Goal: Browse casually

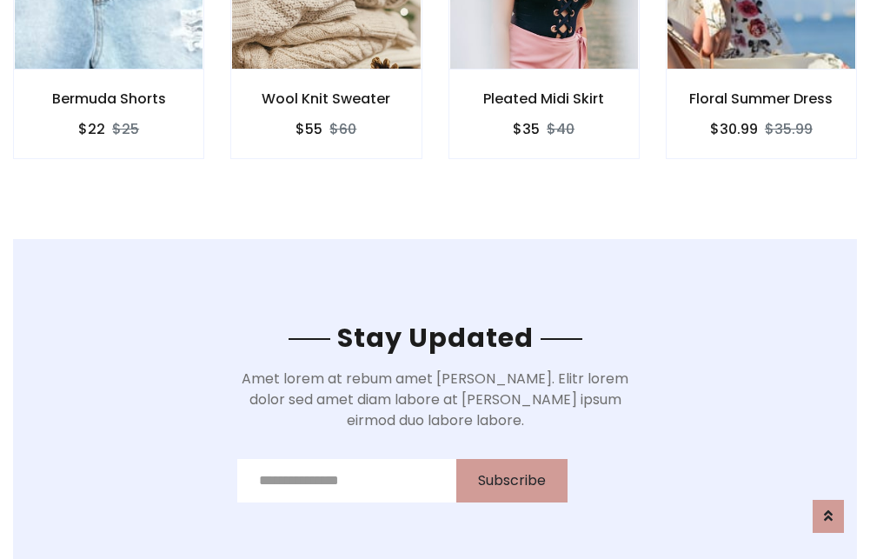
scroll to position [2617, 0]
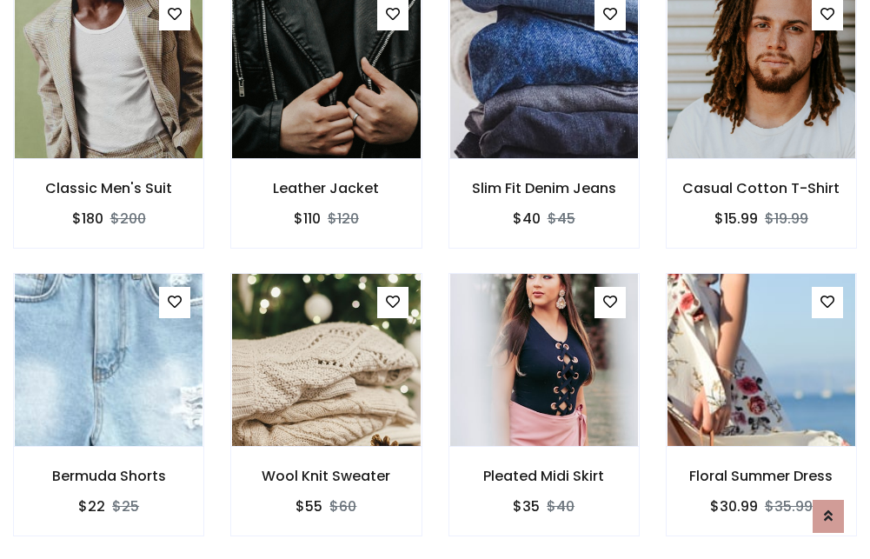
click at [435, 279] on div "Pleated Midi Skirt $35 $40" at bounding box center [543, 417] width 217 height 288
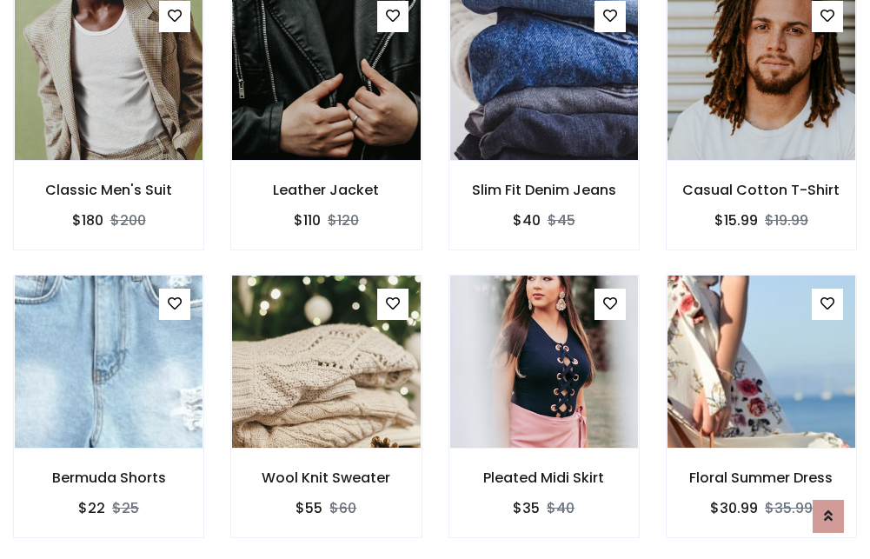
click at [435, 279] on div "Pleated Midi Skirt $35 $40" at bounding box center [543, 419] width 217 height 288
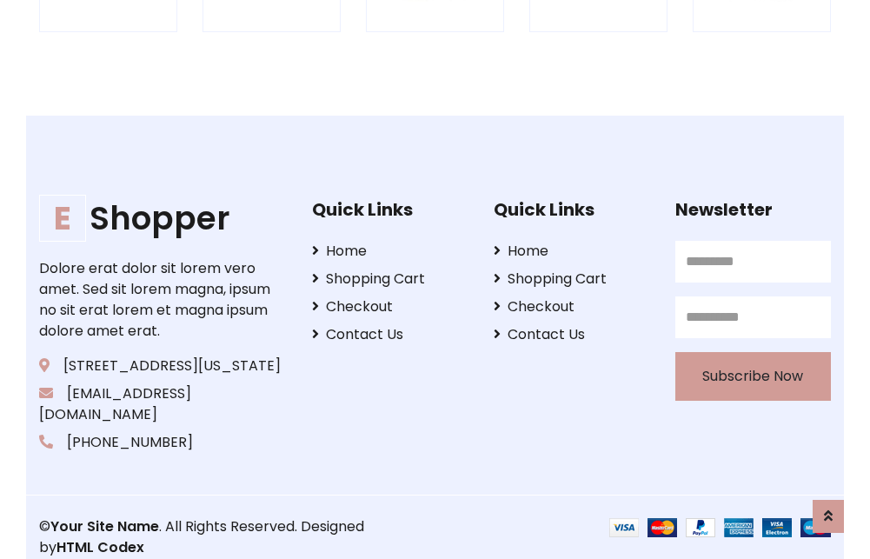
scroll to position [3308, 0]
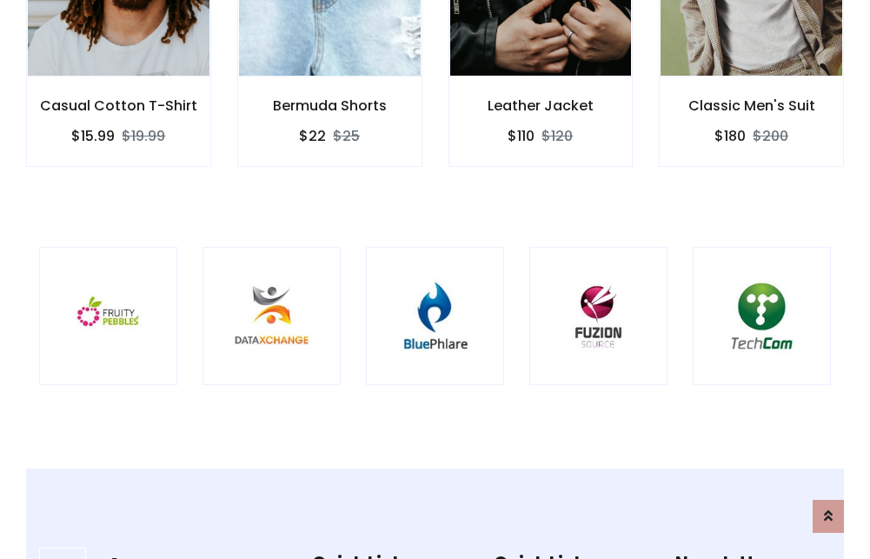
click at [434, 279] on img at bounding box center [434, 315] width 95 height 95
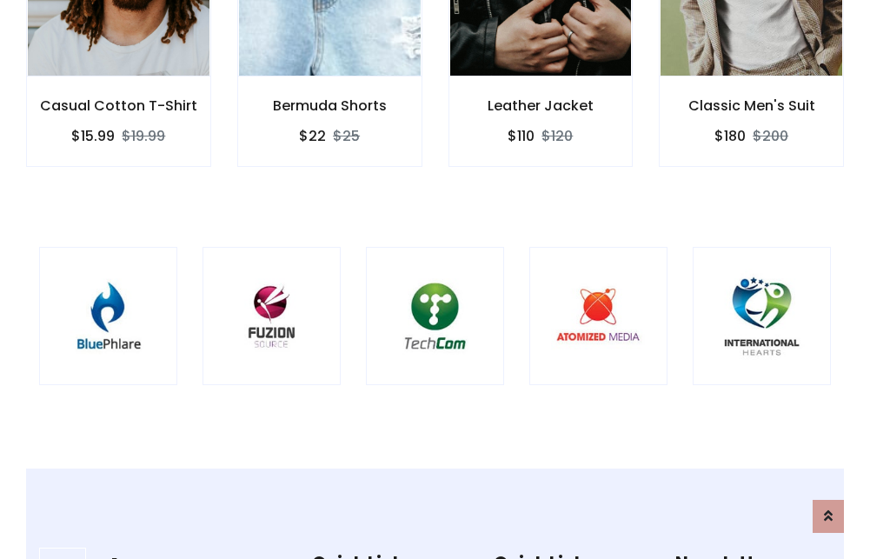
click at [434, 279] on img at bounding box center [434, 315] width 95 height 95
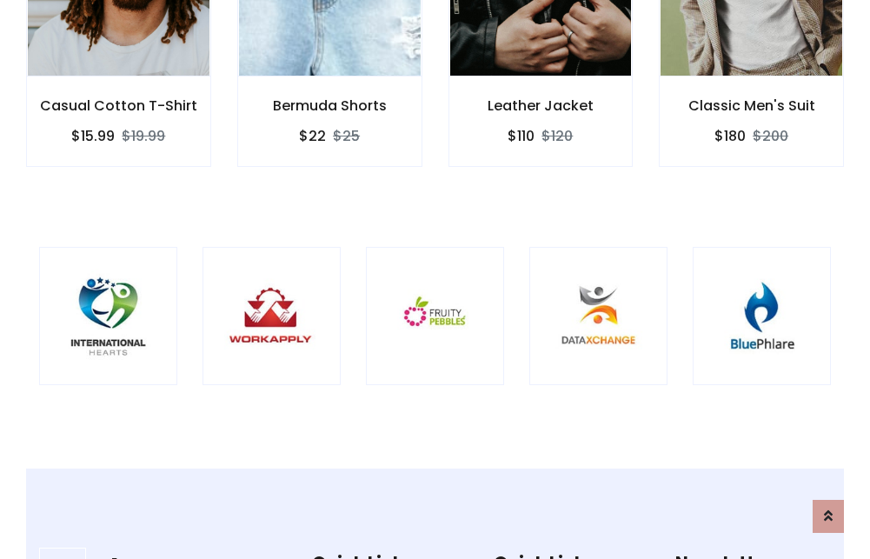
scroll to position [0, 0]
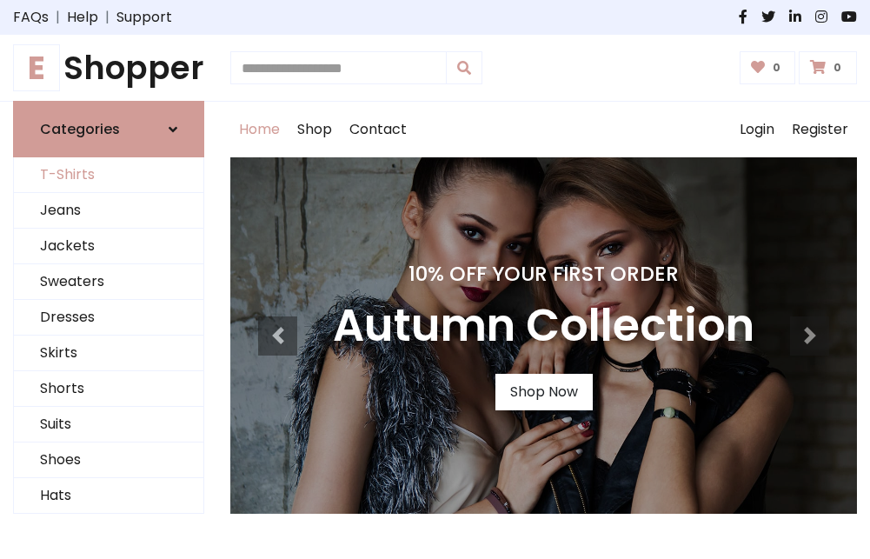
click at [109, 175] on link "T-Shirts" at bounding box center [108, 175] width 189 height 36
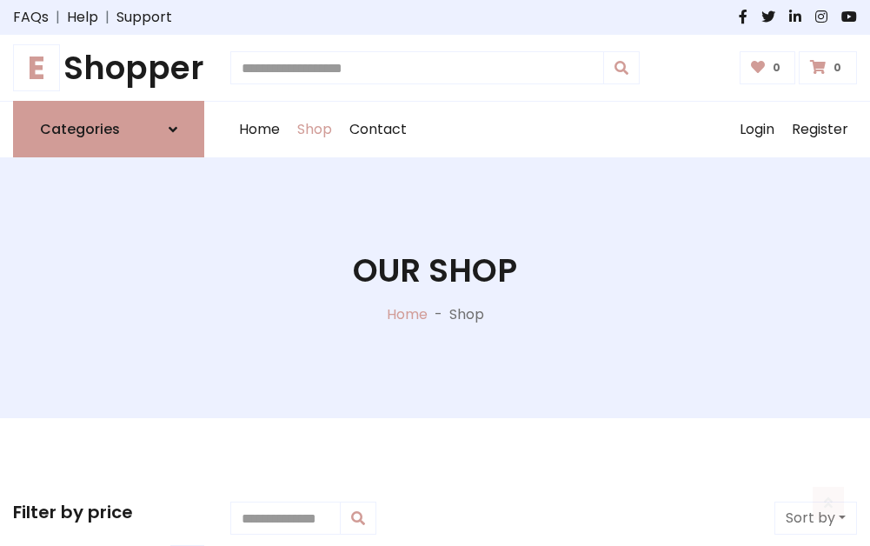
scroll to position [697, 0]
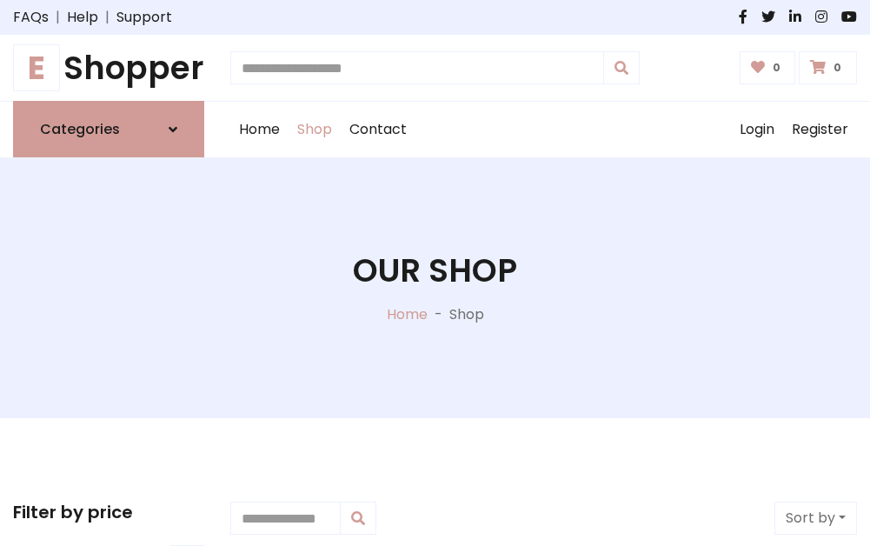
click at [109, 68] on h1 "E Shopper" at bounding box center [108, 68] width 191 height 38
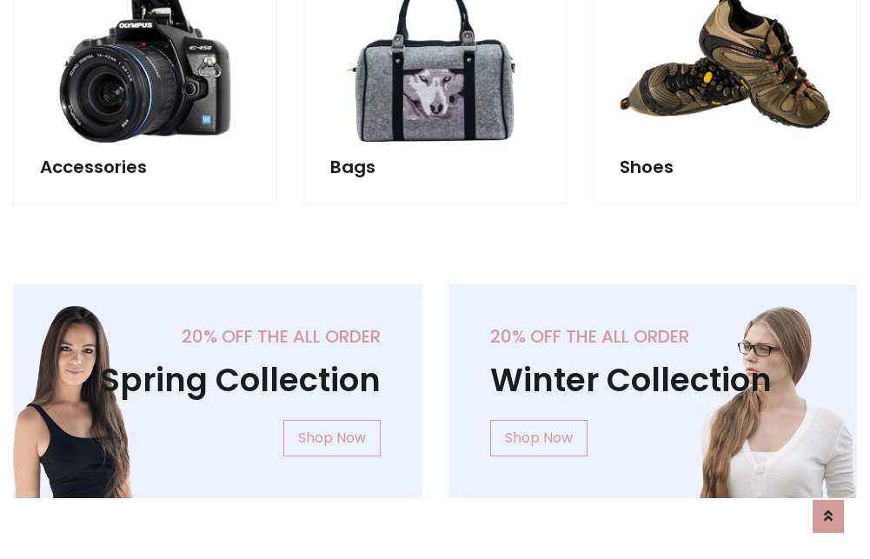
scroll to position [1688, 0]
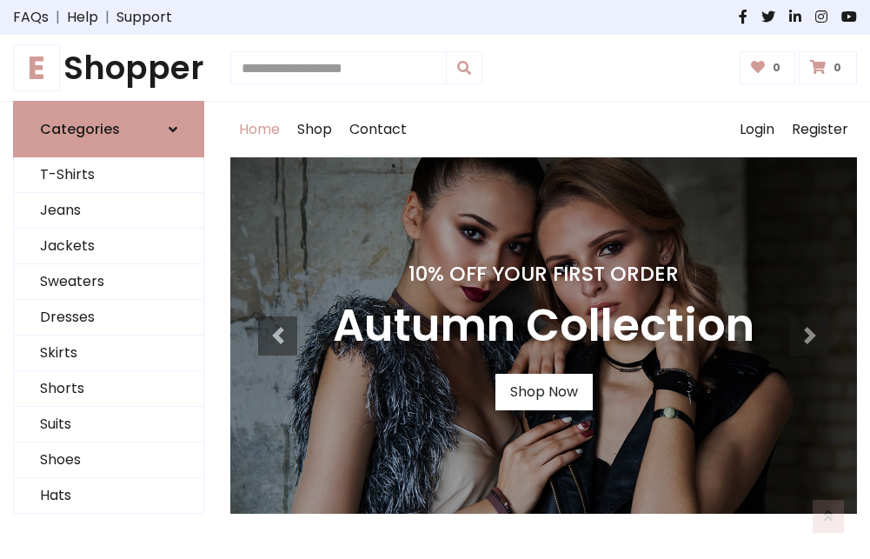
scroll to position [570, 0]
